Goal: Task Accomplishment & Management: Use online tool/utility

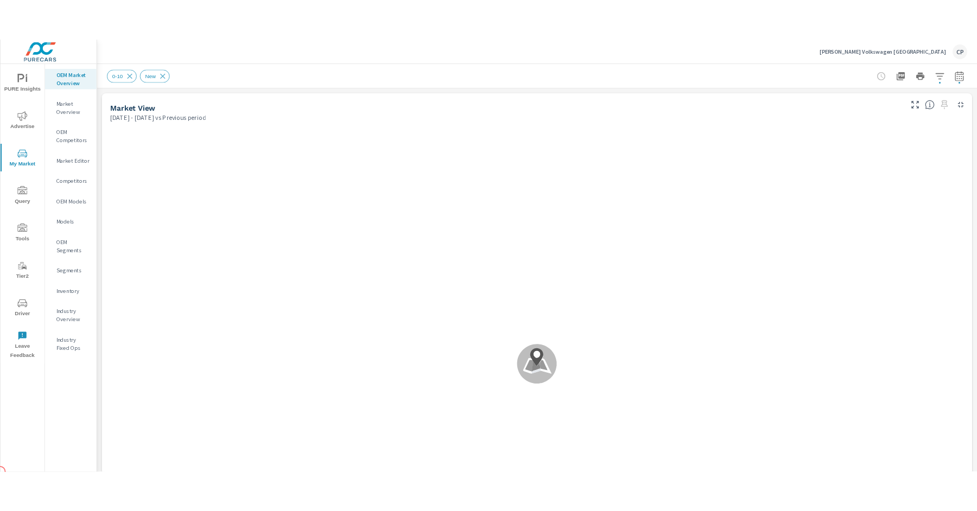
scroll to position [1, 0]
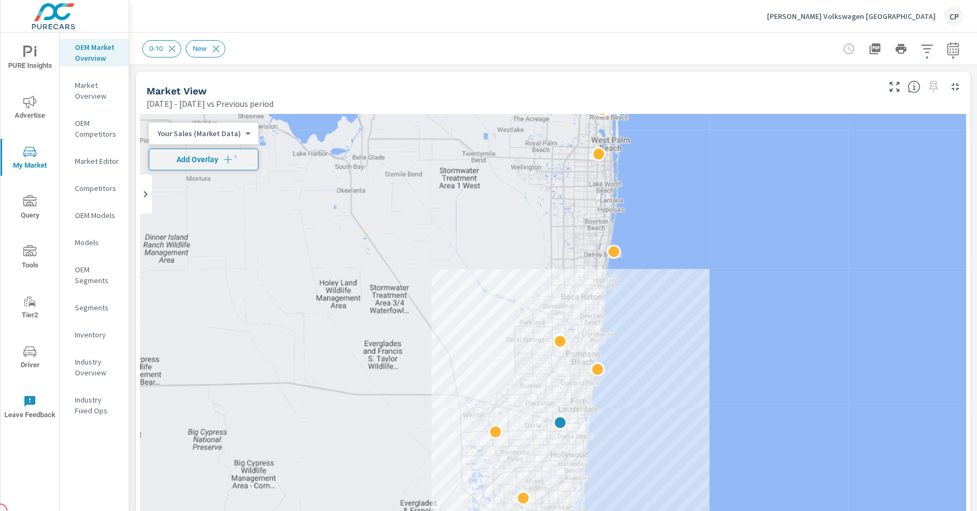
scroll to position [1, 0]
click at [934, 56] on div at bounding box center [901, 49] width 126 height 22
click at [936, 56] on div at bounding box center [901, 49] width 126 height 22
click at [944, 55] on button "button" at bounding box center [953, 49] width 22 height 22
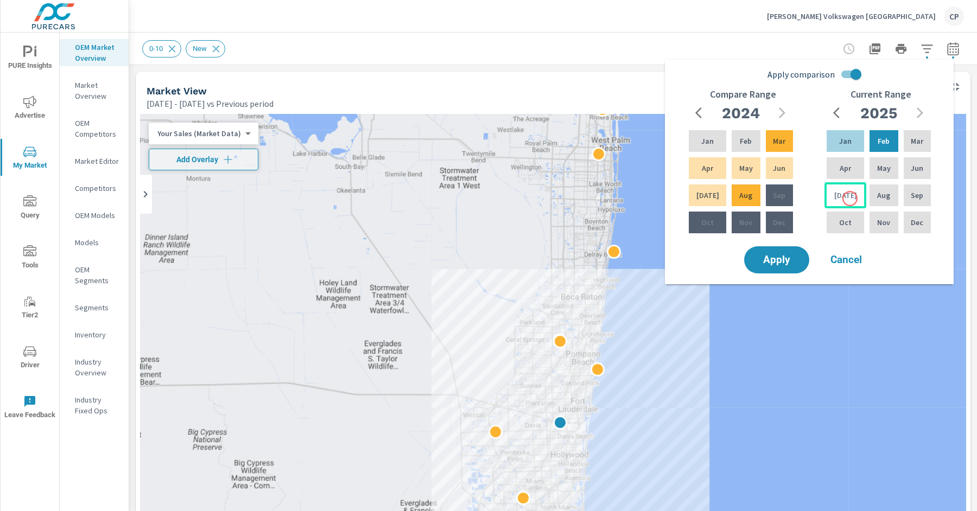
click at [850, 199] on div "[DATE]" at bounding box center [845, 195] width 42 height 26
click at [872, 162] on div "May" at bounding box center [883, 168] width 33 height 26
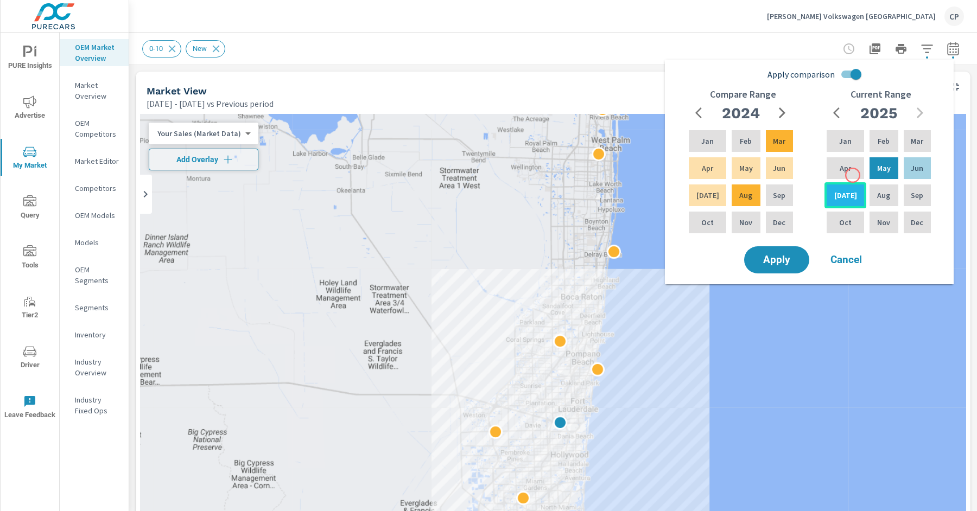
click at [847, 183] on div "[DATE]" at bounding box center [845, 195] width 42 height 26
click at [869, 154] on div "Jan Feb Mar Apr May Jun [DATE] Aug Sep Oct Nov Dec" at bounding box center [878, 181] width 109 height 107
click at [837, 193] on p "[DATE]" at bounding box center [845, 195] width 23 height 11
click at [867, 149] on div "Feb" at bounding box center [883, 141] width 33 height 26
click at [838, 198] on p "[DATE]" at bounding box center [845, 195] width 23 height 11
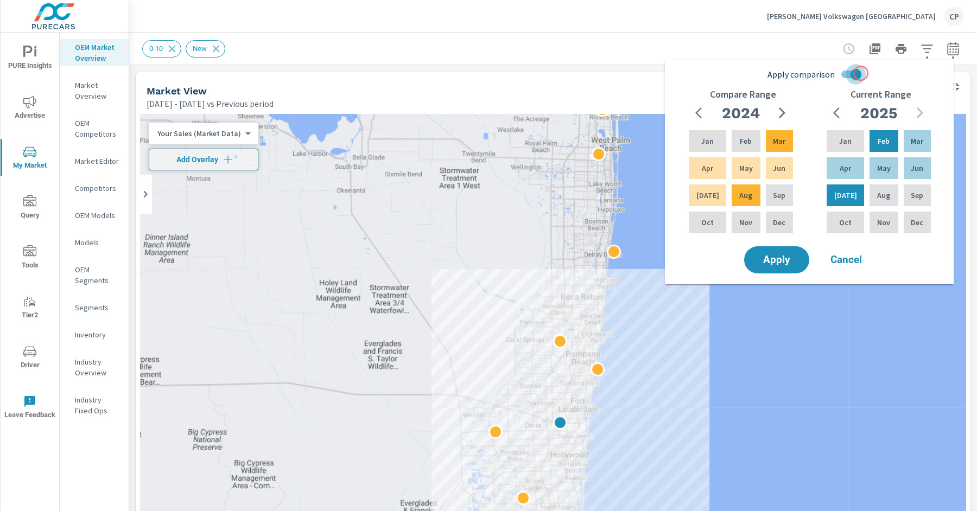
click at [861, 73] on input "Apply comparison" at bounding box center [856, 74] width 62 height 21
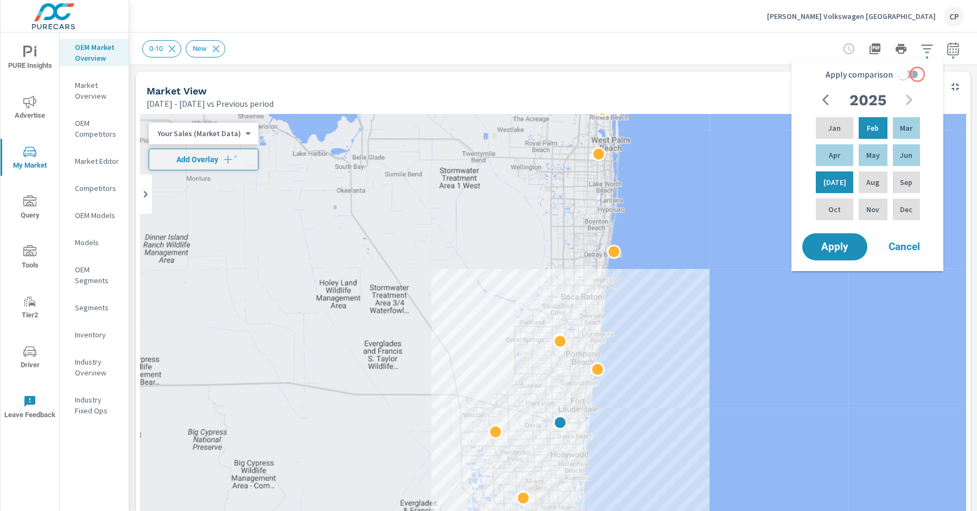
click at [917, 74] on input "Apply comparison" at bounding box center [903, 74] width 62 height 21
checkbox input "true"
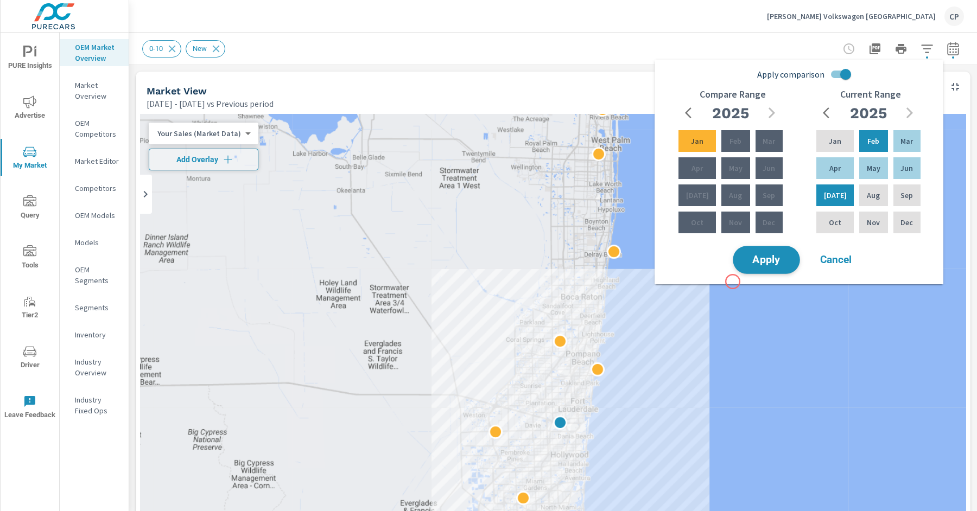
click at [751, 265] on button "Apply" at bounding box center [766, 260] width 67 height 28
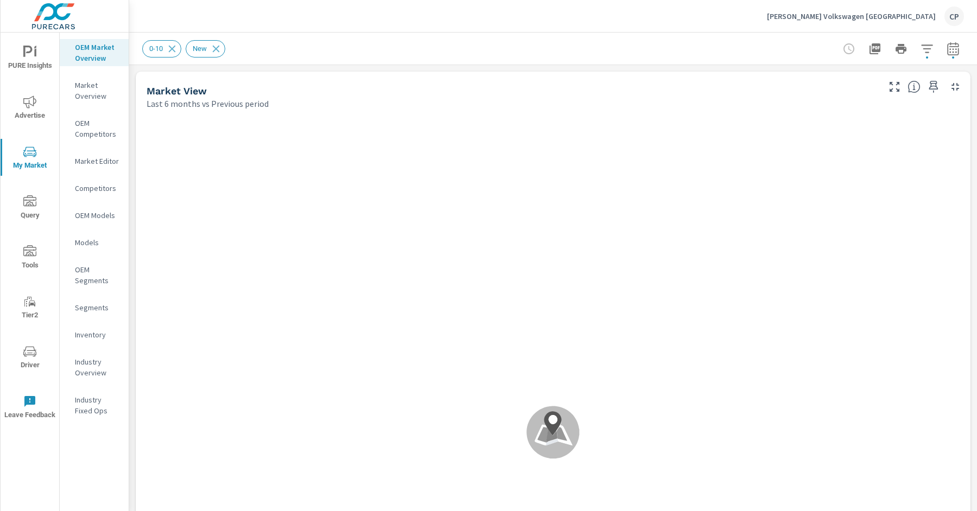
scroll to position [1, 0]
